Goal: Information Seeking & Learning: Learn about a topic

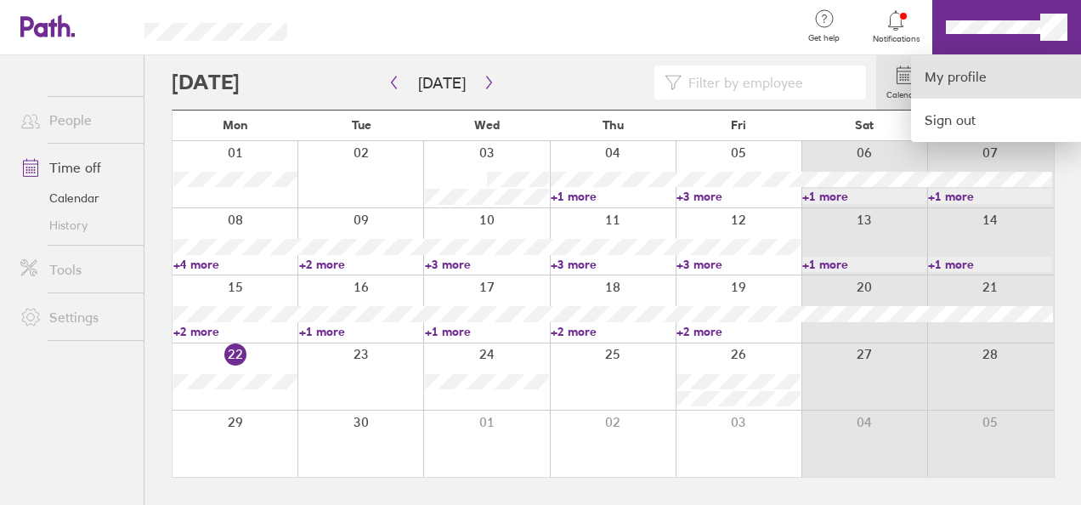
click at [928, 71] on link "My profile" at bounding box center [996, 76] width 170 height 43
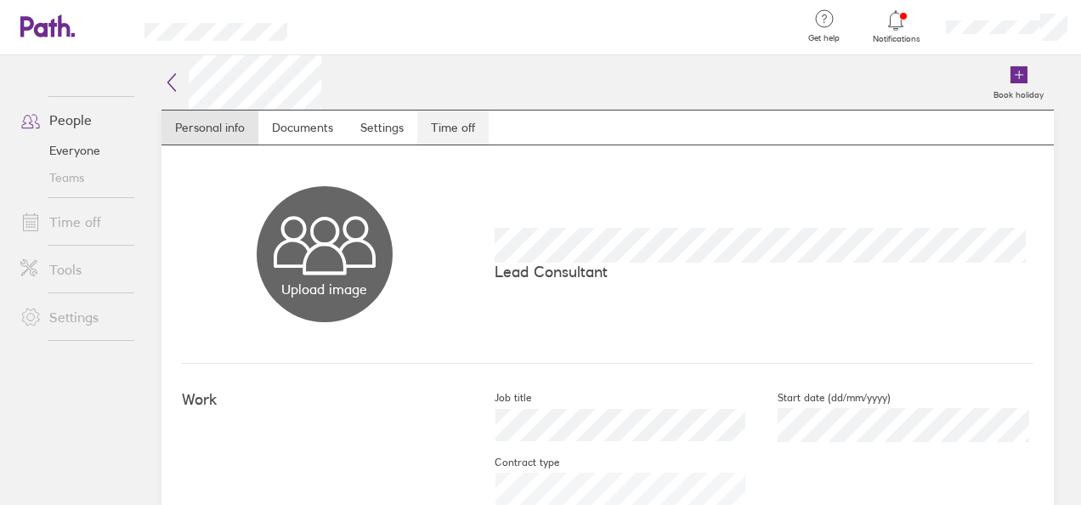
click at [432, 122] on link "Time off" at bounding box center [452, 128] width 71 height 34
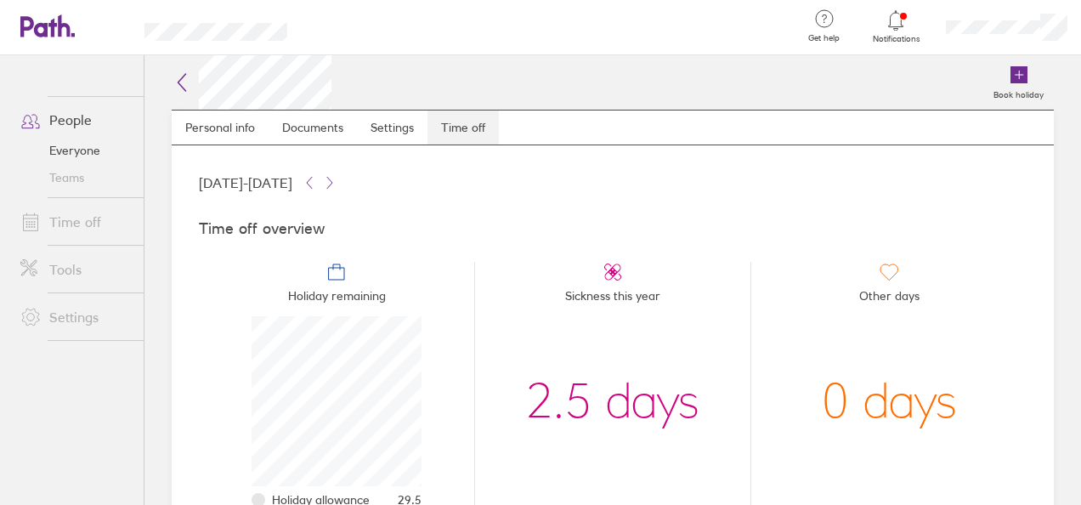
scroll to position [170, 170]
click at [69, 213] on link "Time off" at bounding box center [75, 222] width 137 height 34
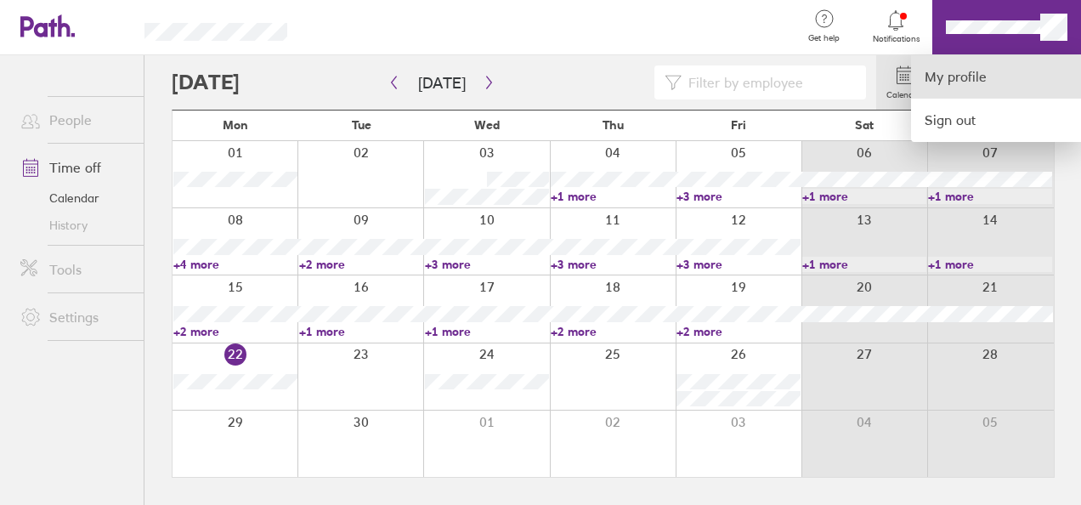
click at [985, 65] on link "My profile" at bounding box center [996, 76] width 170 height 43
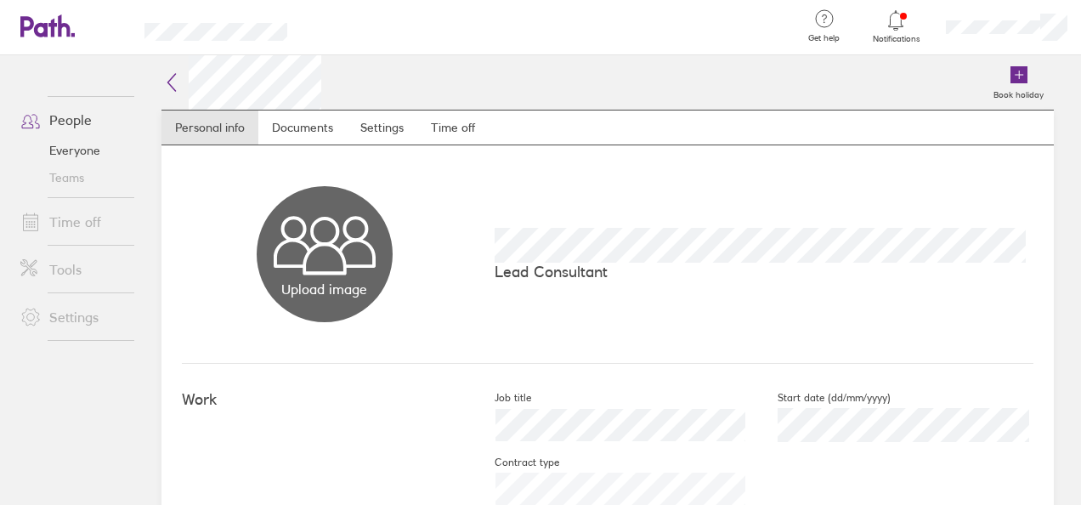
click at [88, 213] on link "Time off" at bounding box center [75, 222] width 137 height 34
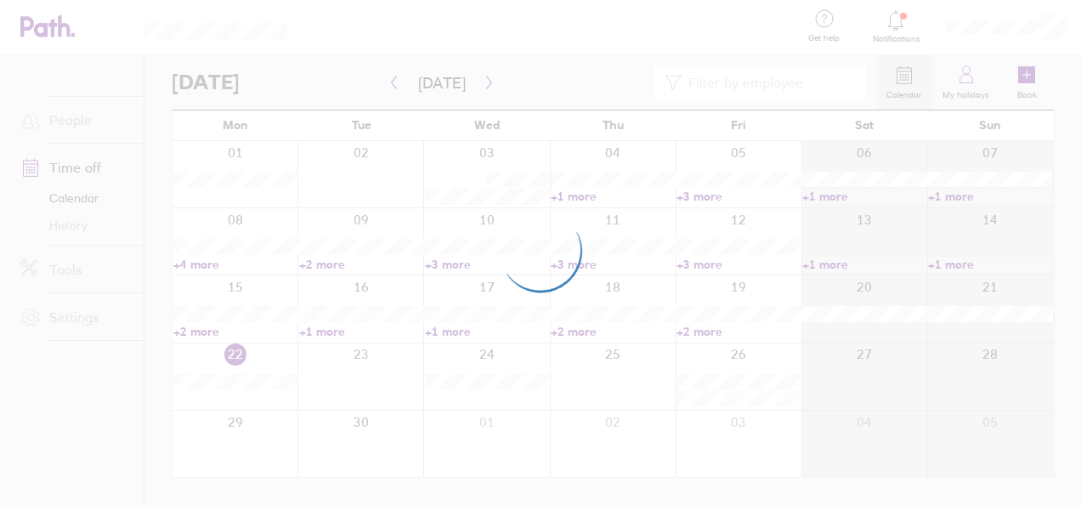
click at [71, 119] on div at bounding box center [540, 252] width 1081 height 505
click at [78, 124] on div at bounding box center [540, 252] width 1081 height 505
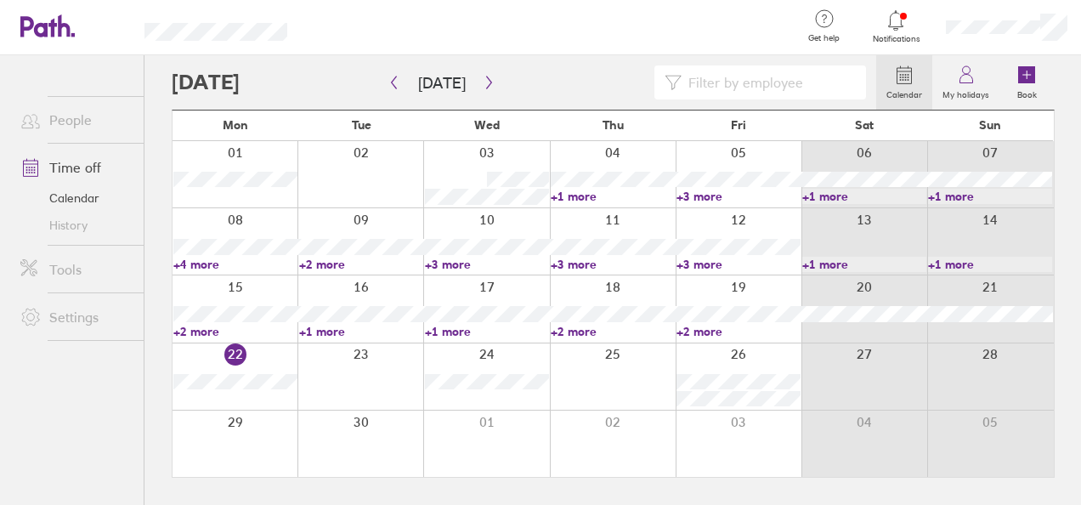
click at [78, 124] on link "People" at bounding box center [75, 120] width 137 height 34
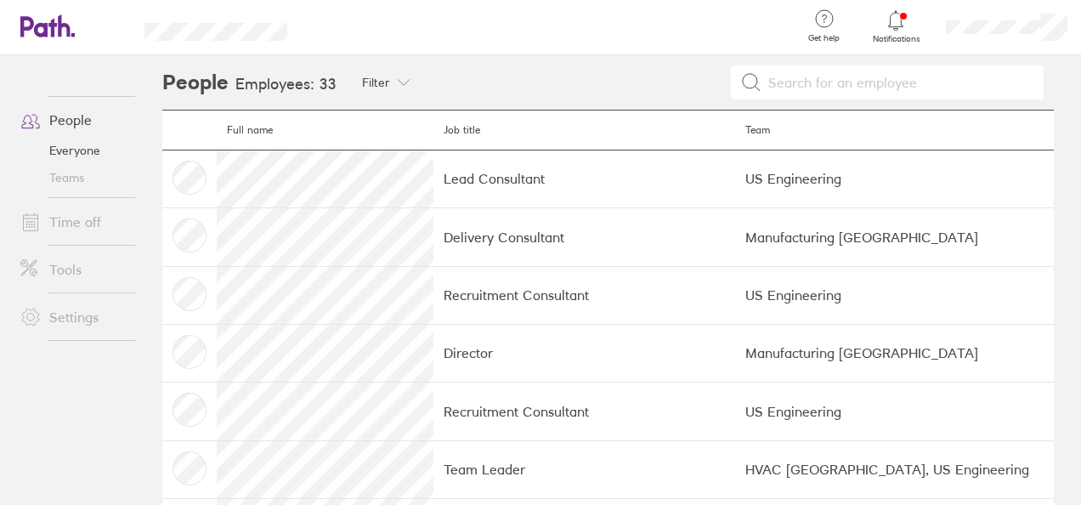
click at [530, 184] on td "Lead Consultant" at bounding box center [585, 179] width 302 height 58
click at [470, 235] on td "Delivery Consultant" at bounding box center [585, 237] width 302 height 58
